Goal: Transaction & Acquisition: Purchase product/service

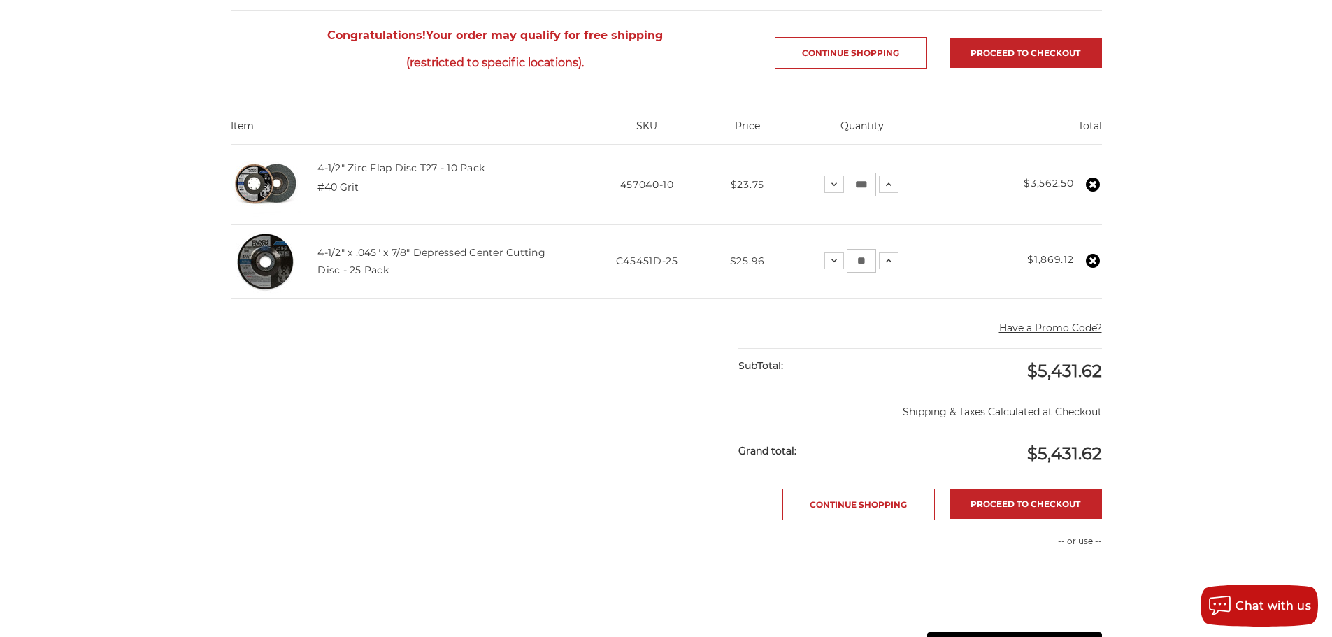
scroll to position [210, 0]
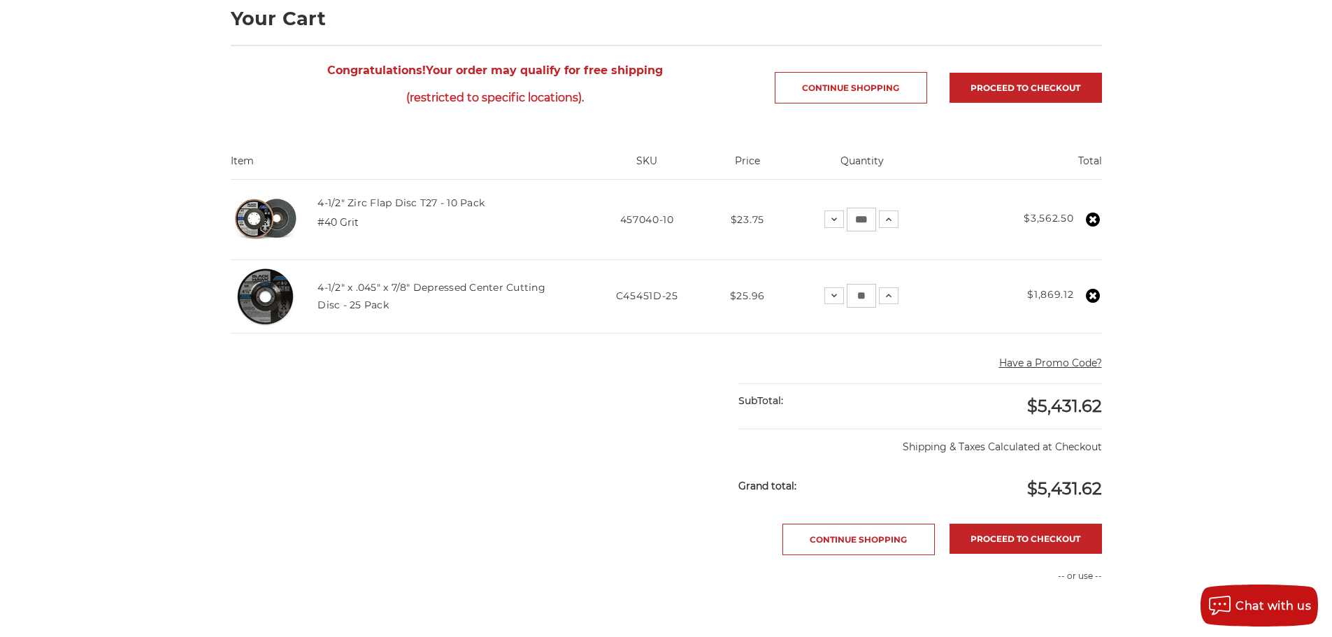
click at [1088, 292] on use at bounding box center [1093, 296] width 14 height 14
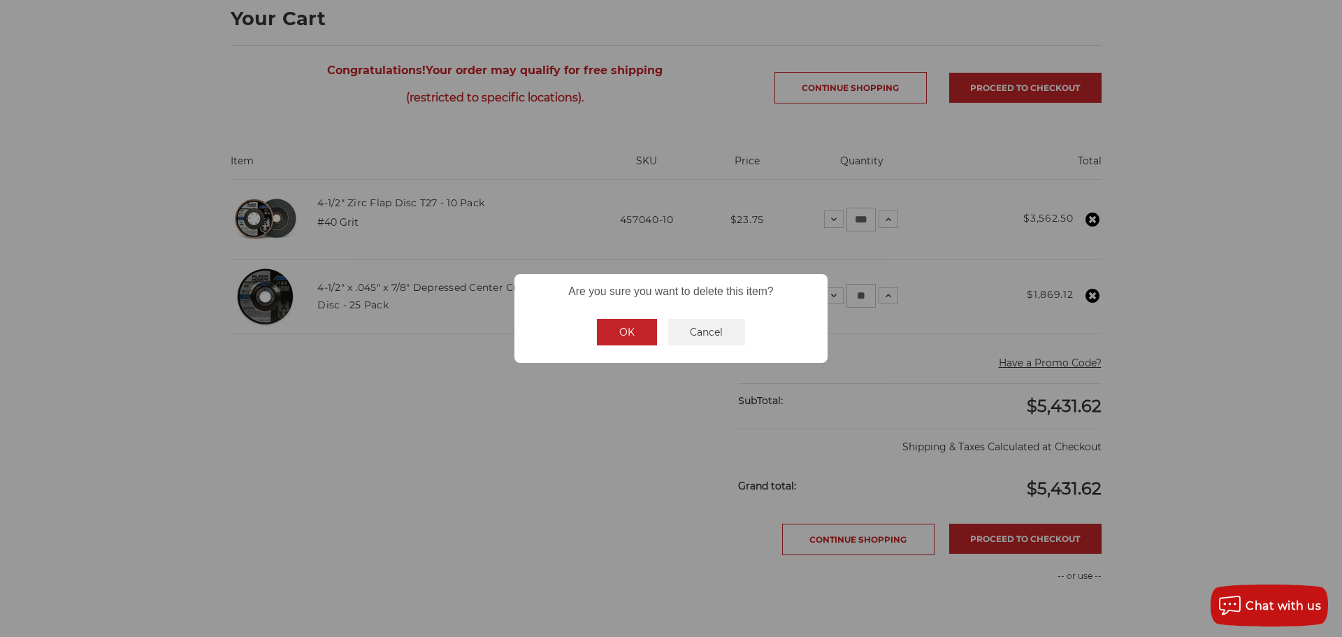
click at [634, 334] on button "OK" at bounding box center [627, 332] width 60 height 27
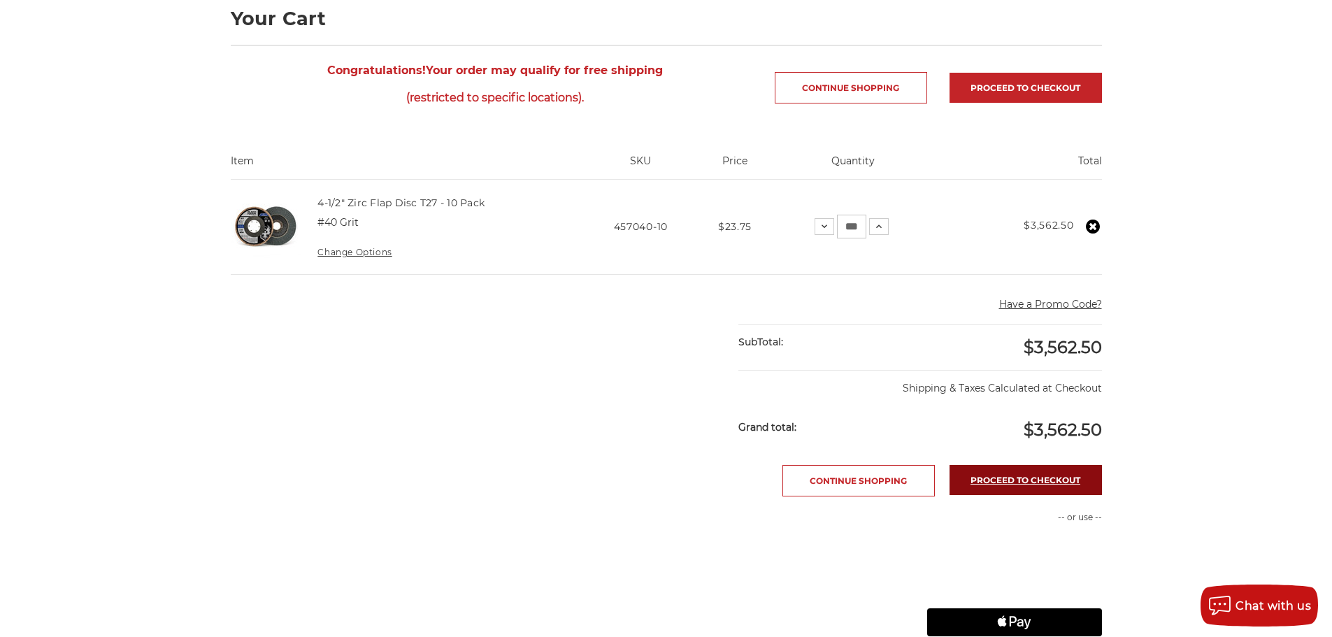
click at [989, 484] on link "Proceed to checkout" at bounding box center [1025, 480] width 152 height 30
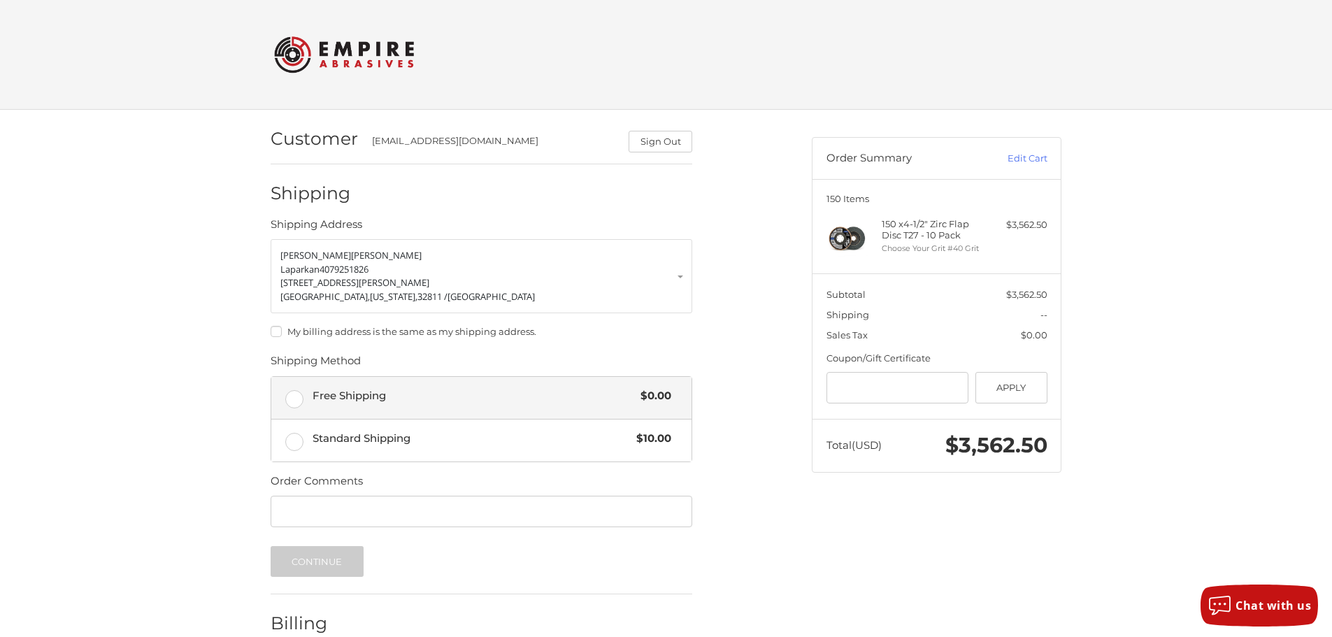
click at [361, 394] on span "Free Shipping" at bounding box center [473, 396] width 322 height 16
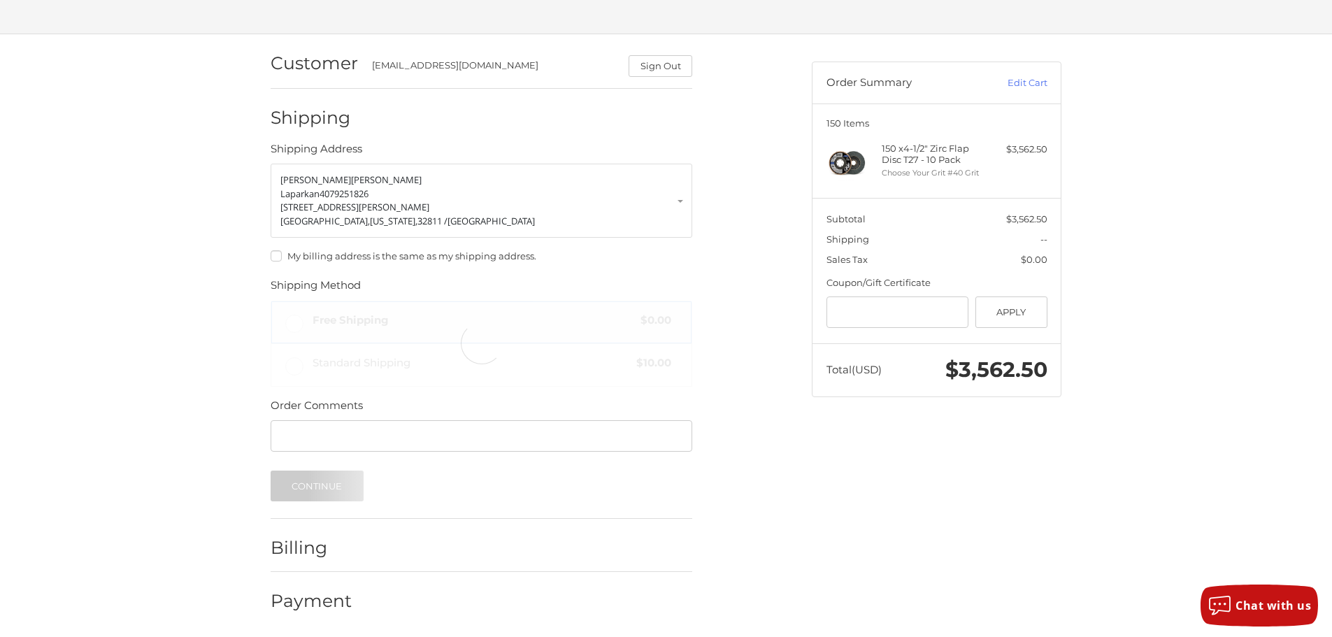
scroll to position [77, 0]
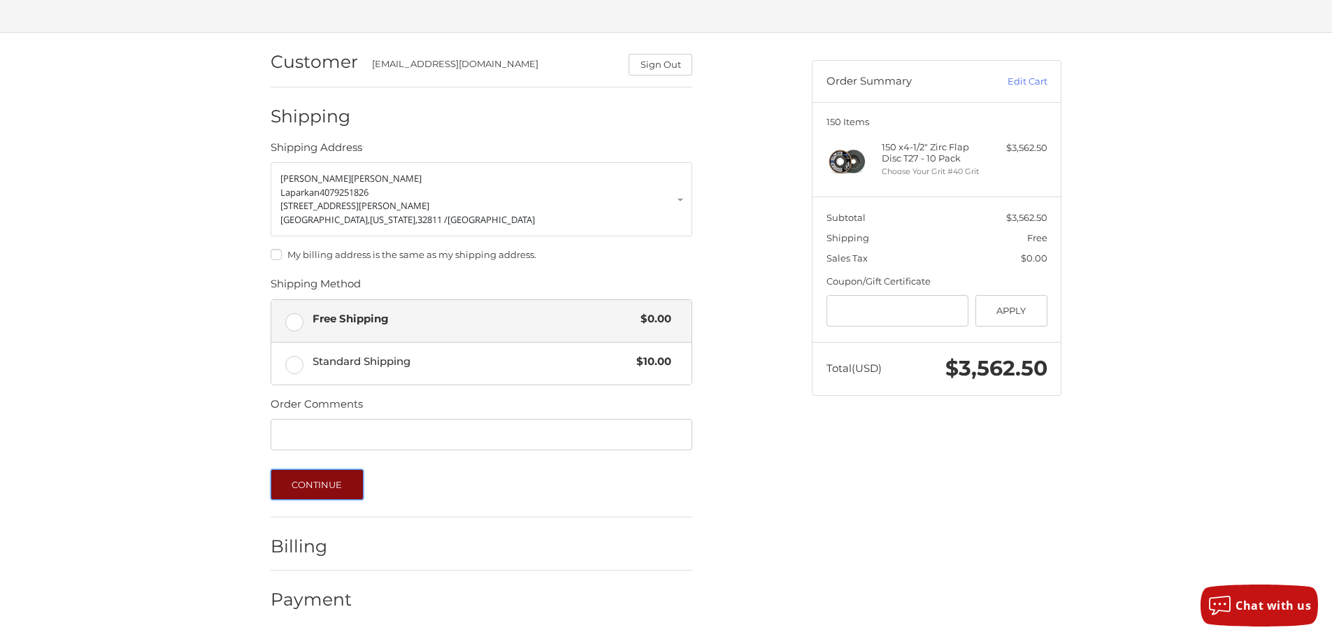
click at [318, 484] on button "Continue" at bounding box center [317, 484] width 93 height 31
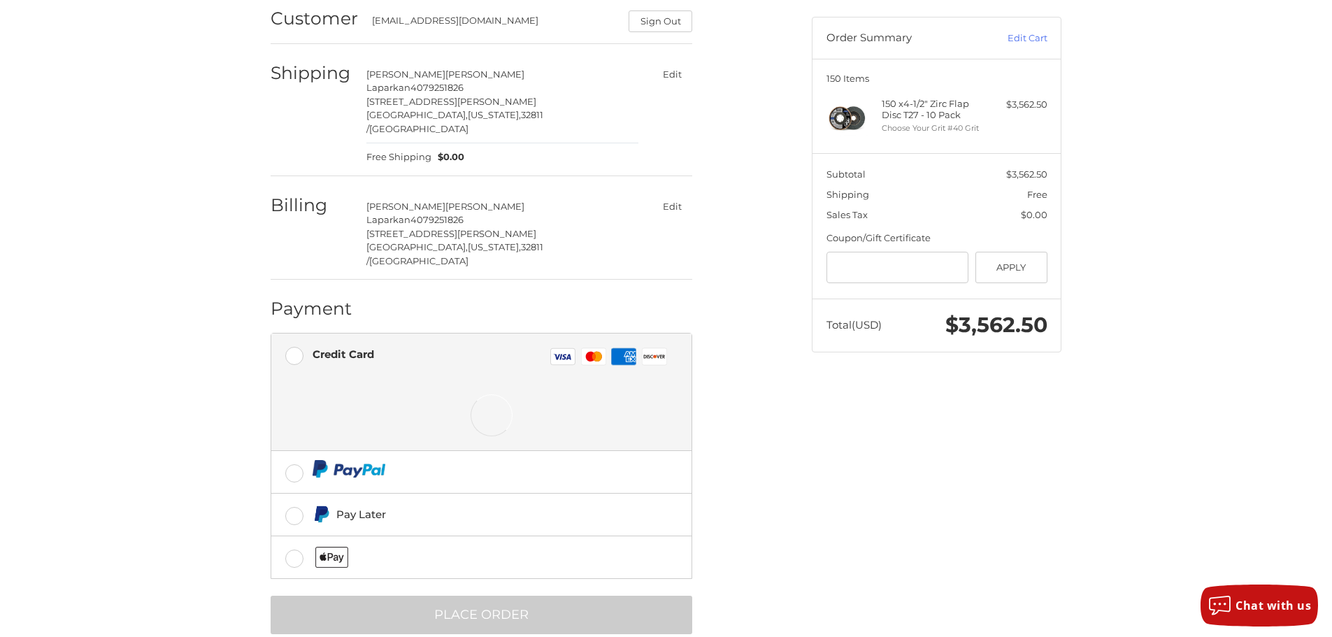
scroll to position [121, 0]
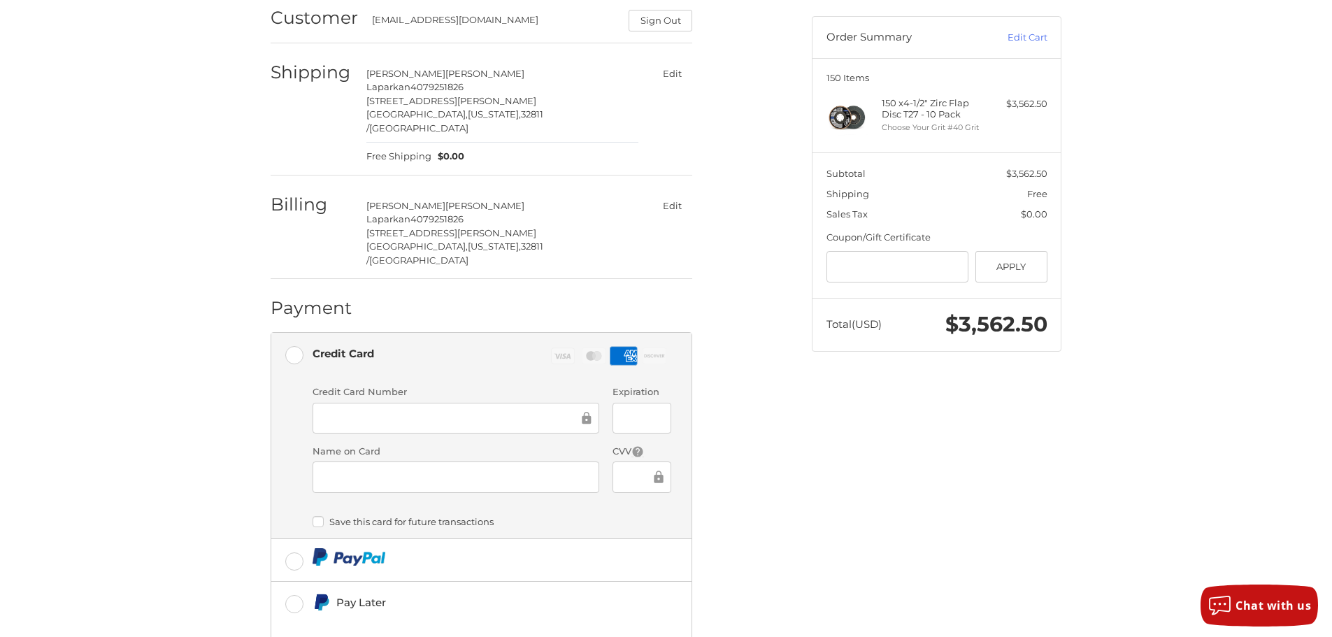
click at [766, 440] on div "Customer singhsarah89@yahoo.com Sign Out Shipping Sarah Singh Laparkan 40792518…" at bounding box center [530, 375] width 541 height 772
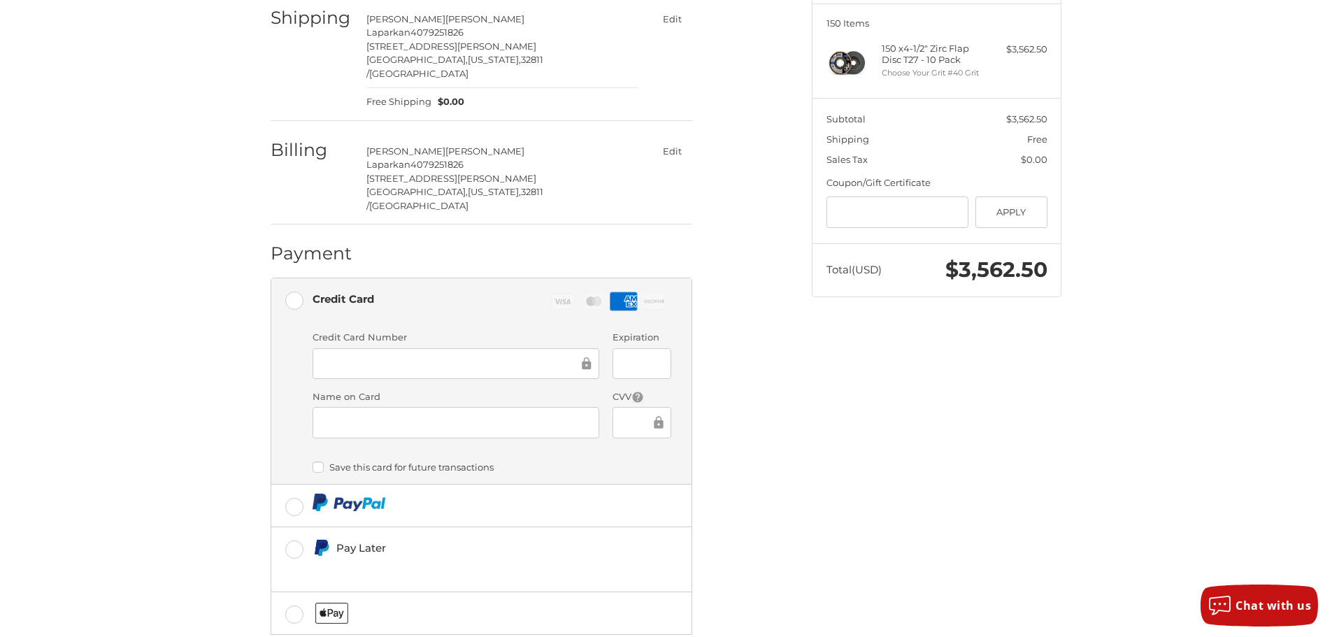
scroll to position [232, 0]
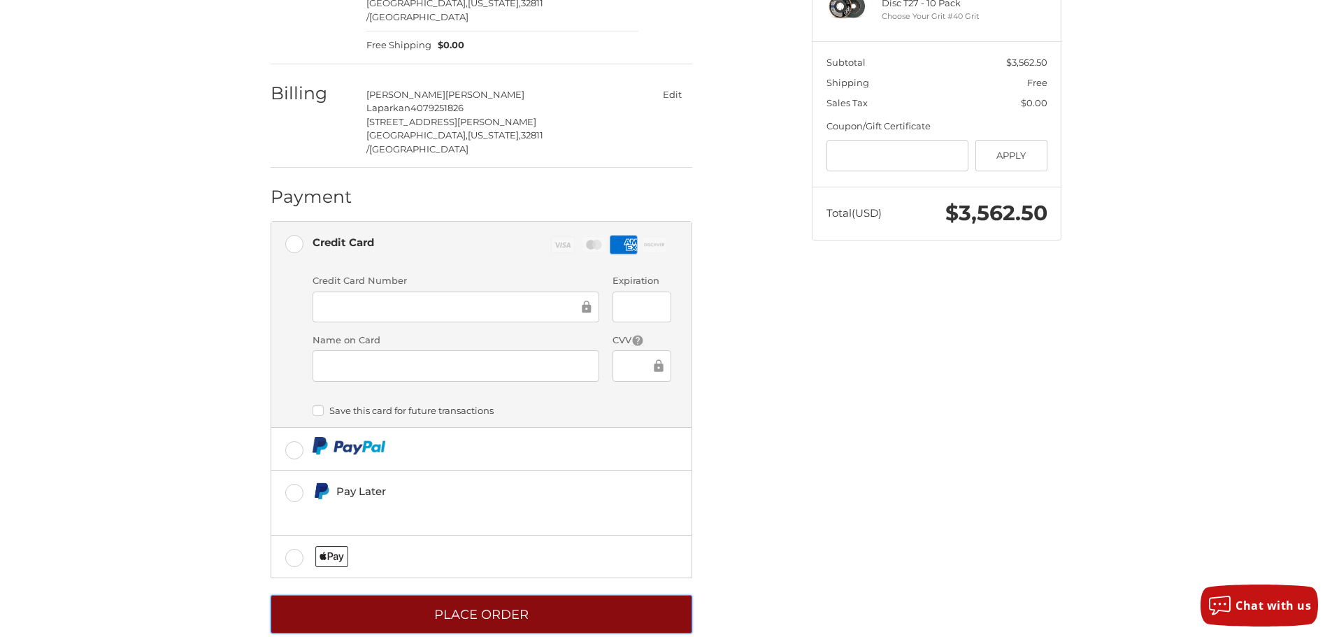
click at [544, 595] on button "Place Order" at bounding box center [482, 614] width 422 height 38
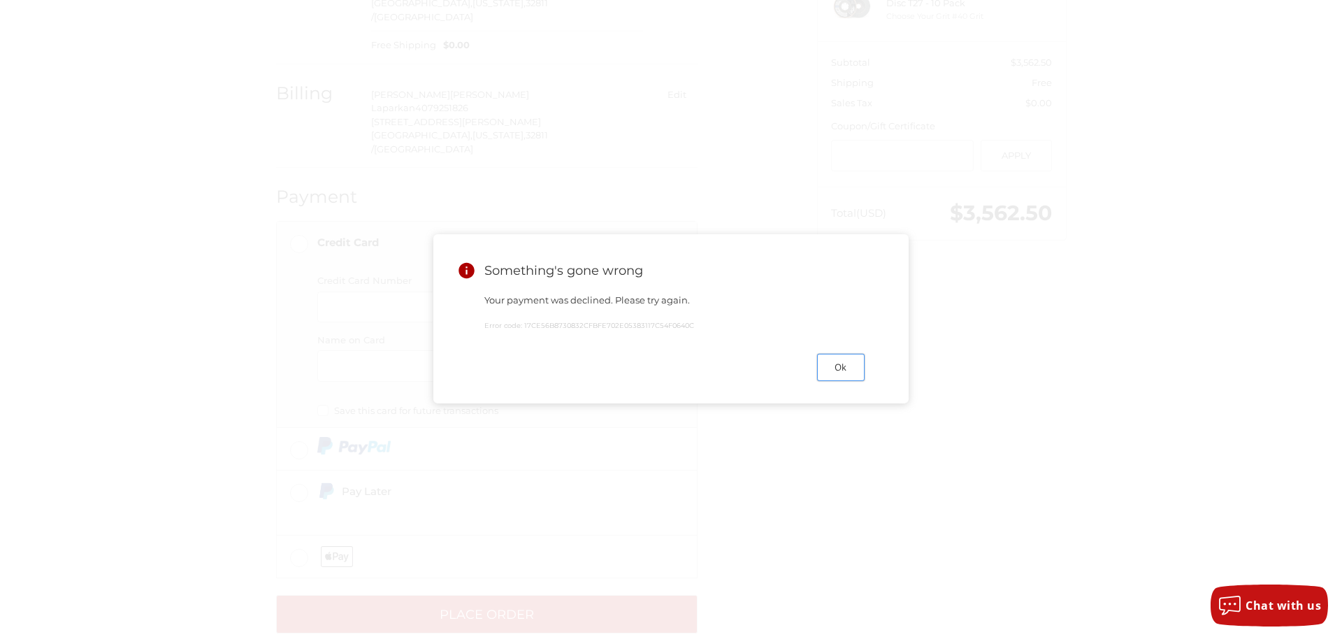
click at [851, 369] on button "Ok" at bounding box center [841, 367] width 48 height 27
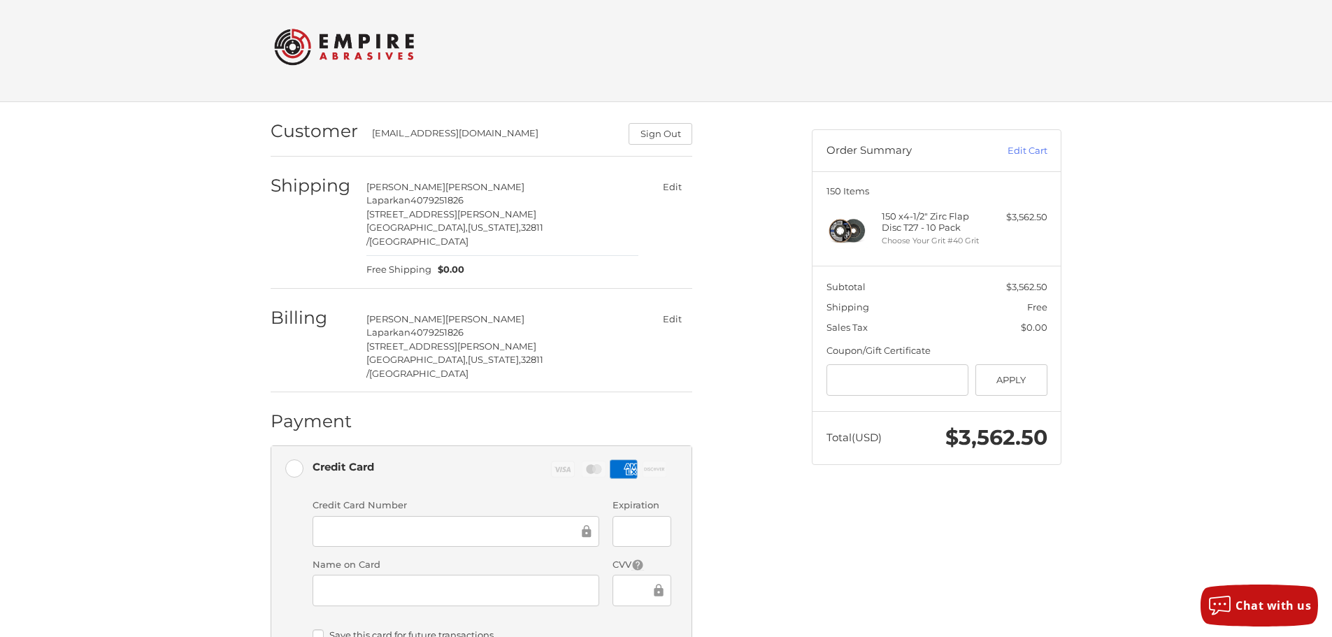
scroll to position [0, 0]
